Goal: Information Seeking & Learning: Learn about a topic

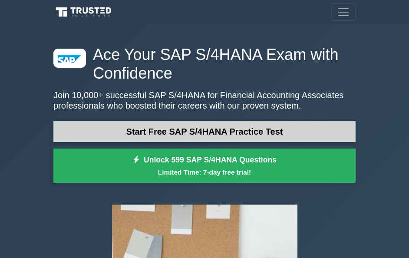
click at [197, 129] on link "Start Free SAP S/4HANA Practice Test" at bounding box center [204, 131] width 302 height 21
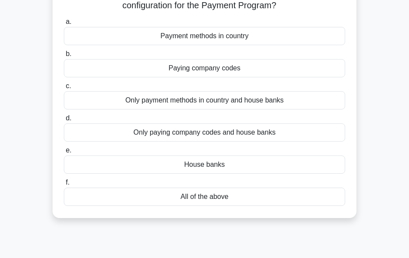
scroll to position [70, 0]
click at [210, 70] on div "Paying company codes" at bounding box center [204, 68] width 281 height 18
click at [64, 56] on input "b. Paying company codes" at bounding box center [64, 54] width 0 height 6
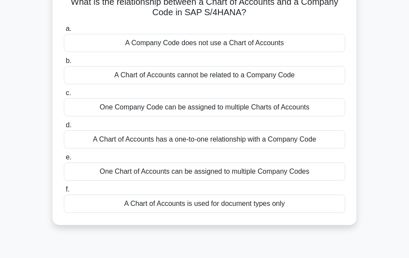
scroll to position [63, 0]
click at [188, 171] on div "One Chart of Accounts can be assigned to multiple Company Codes" at bounding box center [204, 171] width 281 height 18
click at [64, 160] on input "e. One Chart of Accounts can be assigned to multiple Company Codes" at bounding box center [64, 157] width 0 height 6
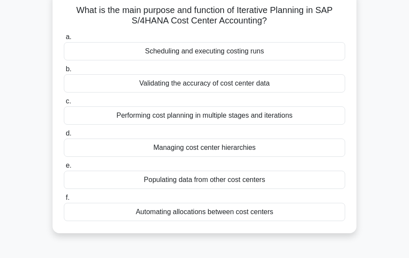
scroll to position [55, 0]
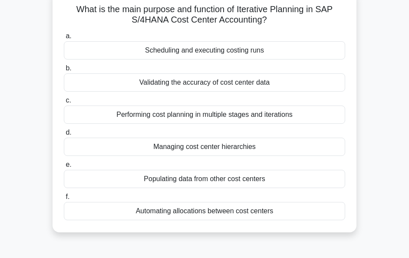
click at [234, 85] on div "Validating the accuracy of cost center data" at bounding box center [204, 82] width 281 height 18
click at [64, 71] on input "b. Validating the accuracy of cost center data" at bounding box center [64, 69] width 0 height 6
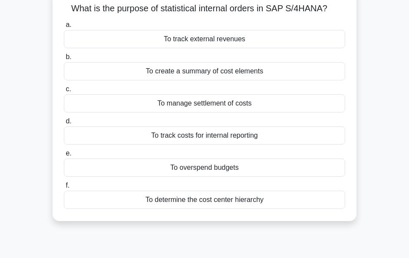
scroll to position [59, 0]
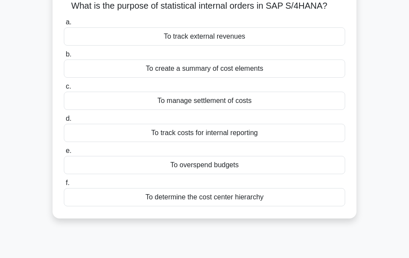
click at [214, 135] on div "To track costs for internal reporting" at bounding box center [204, 133] width 281 height 18
click at [64, 122] on input "d. To track costs for internal reporting" at bounding box center [64, 119] width 0 height 6
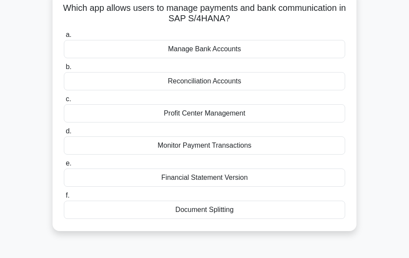
scroll to position [58, 0]
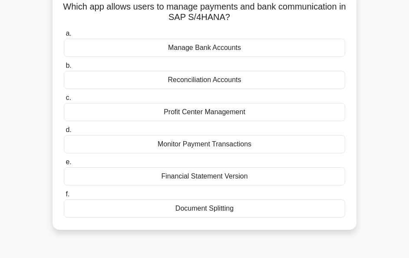
click at [218, 47] on div "Manage Bank Accounts" at bounding box center [204, 48] width 281 height 18
click at [64, 36] on input "a. Manage Bank Accounts" at bounding box center [64, 34] width 0 height 6
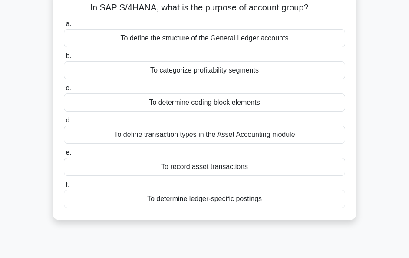
scroll to position [57, 0]
click at [207, 41] on div "To define the structure of the General Ledger accounts" at bounding box center [204, 38] width 281 height 18
click at [64, 26] on input "a. To define the structure of the General Ledger accounts" at bounding box center [64, 24] width 0 height 6
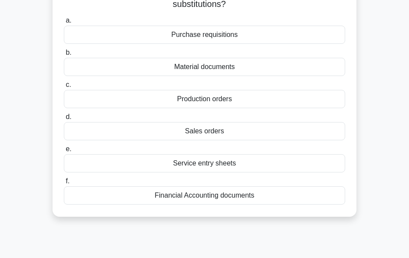
scroll to position [73, 0]
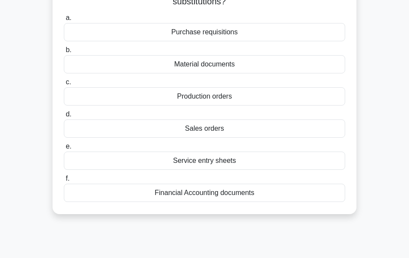
click at [224, 194] on div "Financial Accounting documents" at bounding box center [204, 193] width 281 height 18
click at [64, 181] on input "f. Financial Accounting documents" at bounding box center [64, 179] width 0 height 6
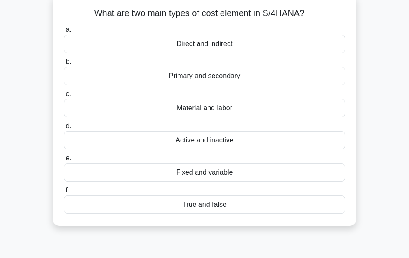
scroll to position [55, 0]
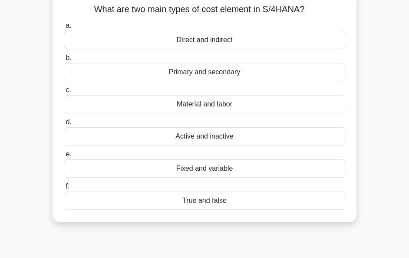
click at [225, 72] on div "Primary and secondary" at bounding box center [204, 72] width 281 height 18
click at [64, 61] on input "b. Primary and secondary" at bounding box center [64, 58] width 0 height 6
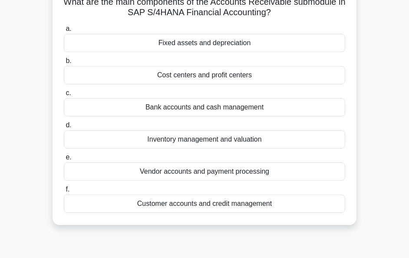
scroll to position [65, 0]
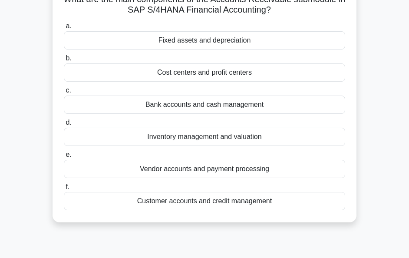
click at [247, 200] on div "Customer accounts and credit management" at bounding box center [204, 201] width 281 height 18
click at [64, 190] on input "f. Customer accounts and credit management" at bounding box center [64, 187] width 0 height 6
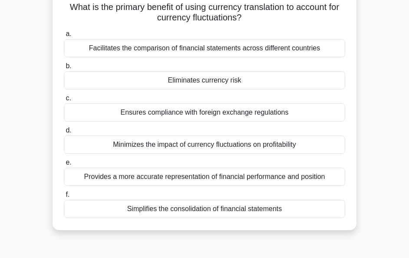
scroll to position [69, 0]
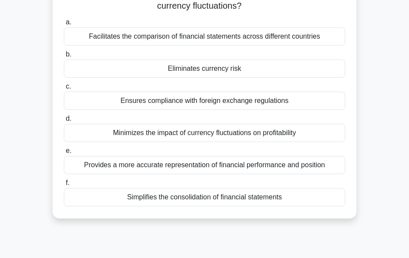
click at [241, 200] on div "Simplifies the consolidation of financial statements" at bounding box center [204, 197] width 281 height 18
click at [64, 186] on input "f. Simplifies the consolidation of financial statements" at bounding box center [64, 183] width 0 height 6
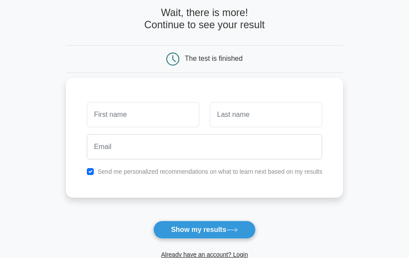
scroll to position [43, 0]
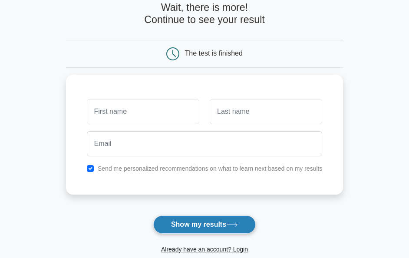
click at [213, 218] on button "Show my results" at bounding box center [204, 224] width 102 height 18
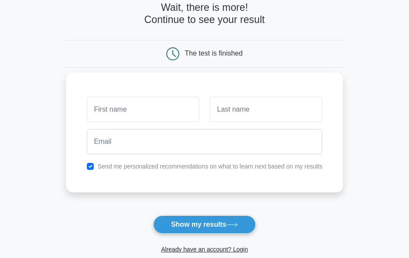
drag, startPoint x: 213, startPoint y: 218, endPoint x: 195, endPoint y: 186, distance: 36.6
click at [195, 186] on form "Wait, there is more! Continue to see your result The test is finished and the" at bounding box center [204, 137] width 277 height 270
